Goal: Check status: Check status

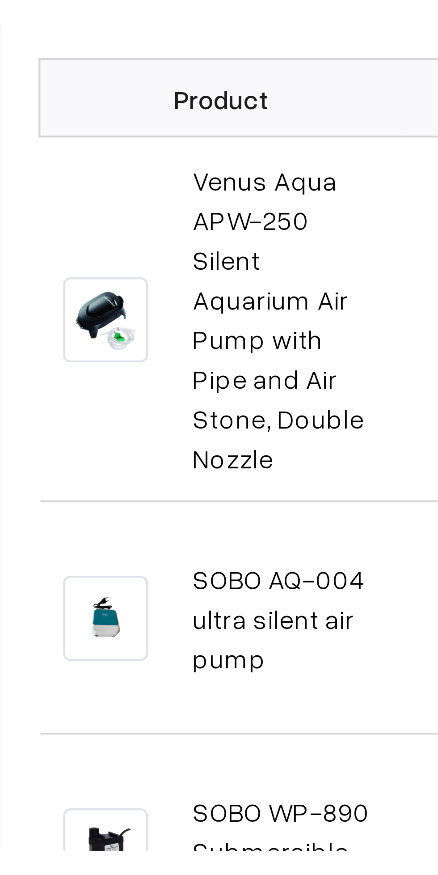
scroll to position [22, 0]
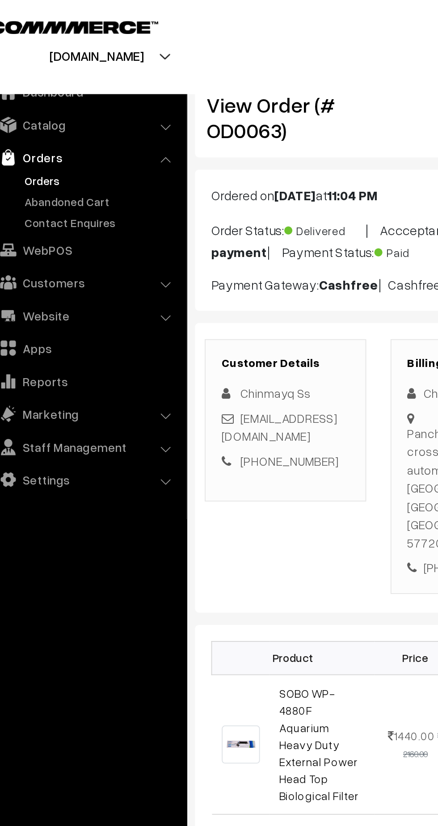
click at [44, 100] on link "Orders" at bounding box center [73, 99] width 89 height 9
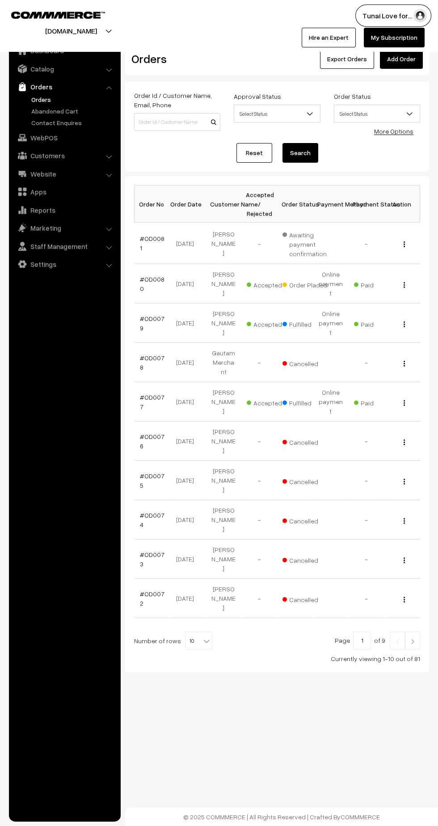
click at [141, 283] on link "#OD0080" at bounding box center [152, 283] width 25 height 17
